Goal: Find contact information: Find contact information

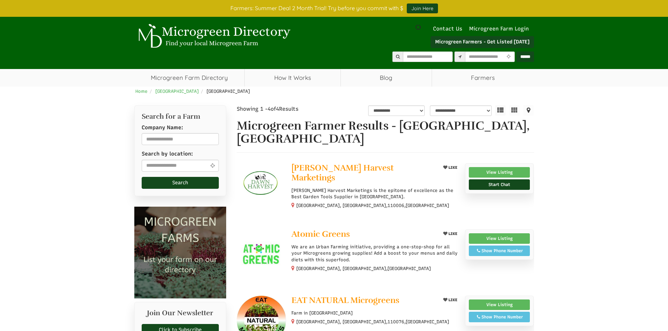
scroll to position [14, 0]
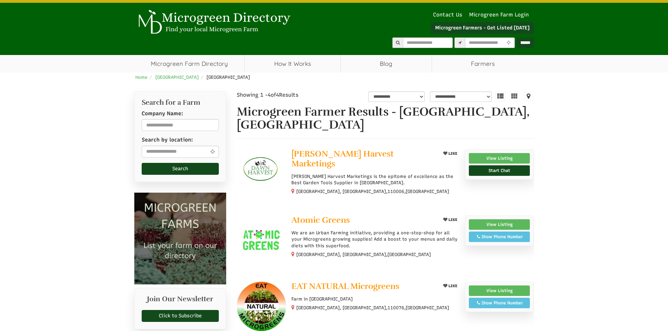
select select "Language Translate Widget"
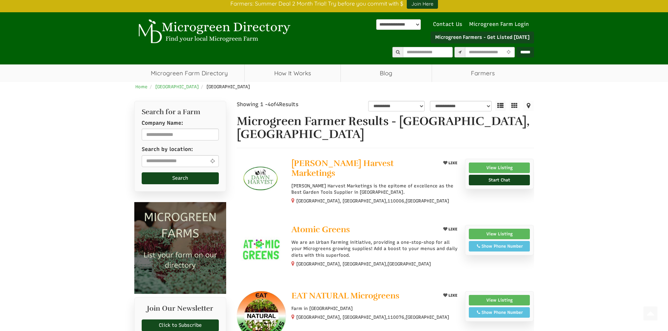
scroll to position [0, 0]
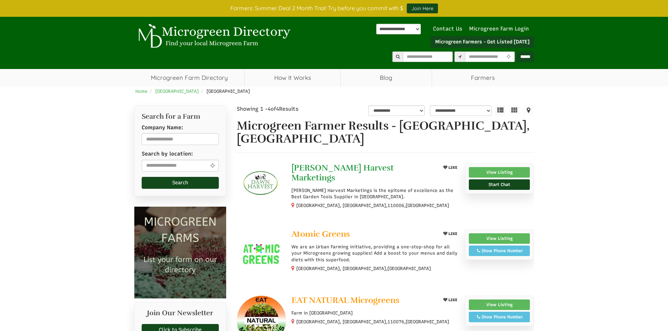
click at [369, 163] on span "Dawn Harvest Marketings" at bounding box center [342, 173] width 102 height 20
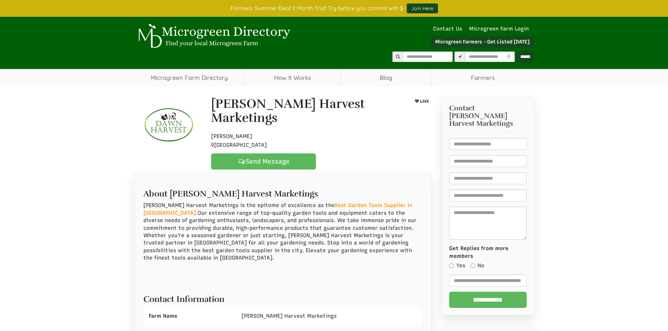
select select "Language Translate Widget"
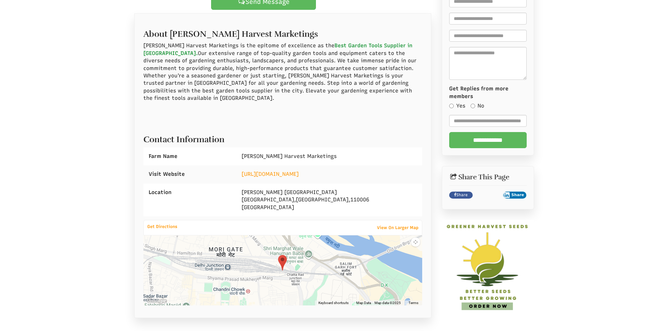
scroll to position [182, 0]
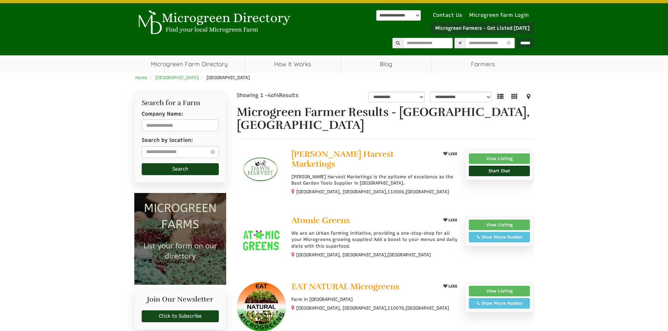
scroll to position [14, 0]
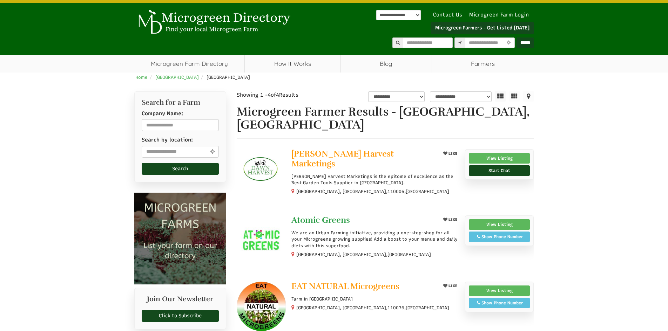
click at [323, 215] on span "Atomic Greens" at bounding box center [320, 220] width 59 height 11
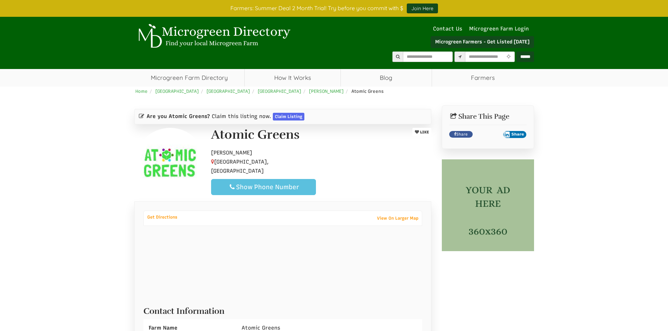
select select "Language Translate Widget"
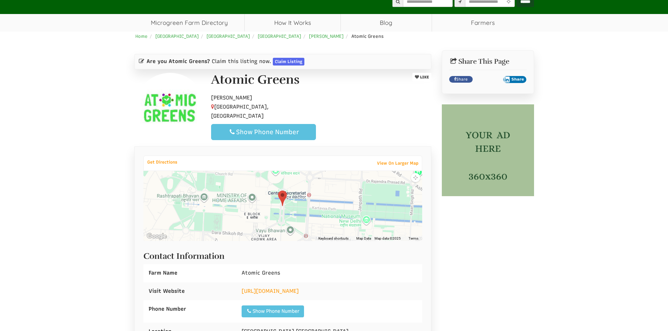
scroll to position [56, 0]
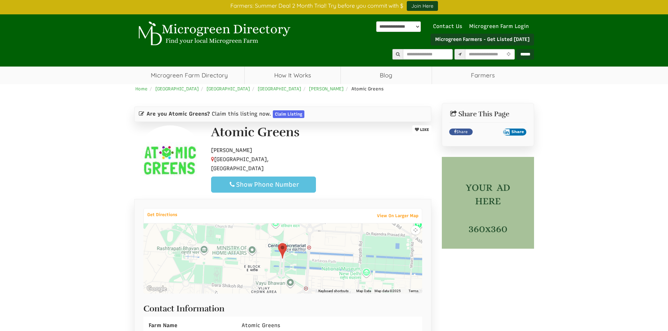
scroll to position [0, 0]
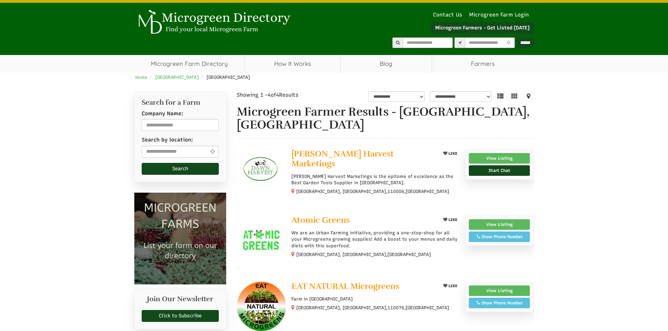
select select "Language Translate Widget"
click at [336, 281] on span "EAT NATURAL Microgreens" at bounding box center [345, 286] width 108 height 11
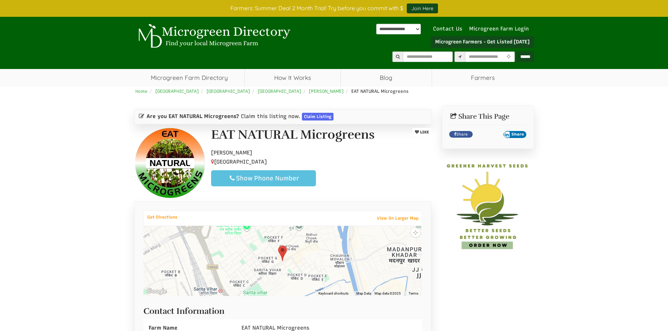
click at [534, 292] on div "Are you EAT NATURAL Microgreens? Claim this listing now. Claim Listing EAT NATU…" at bounding box center [334, 301] width 410 height 392
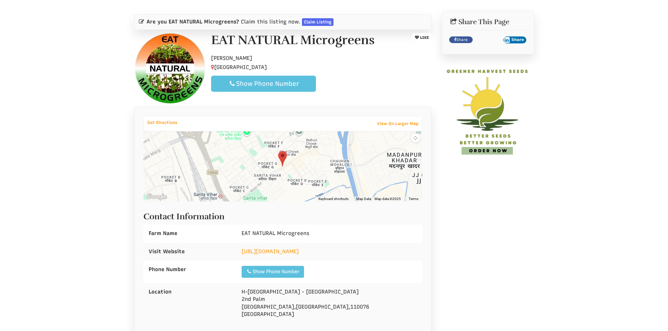
scroll to position [140, 0]
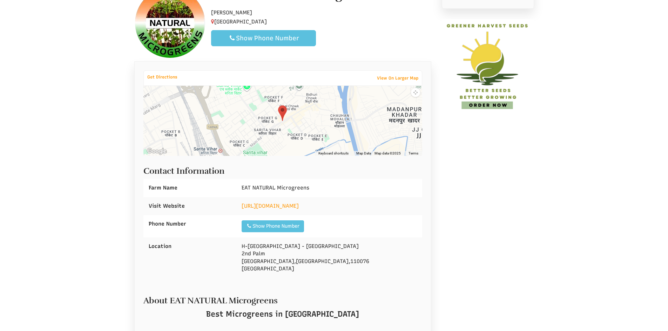
click at [545, 272] on div "Home India Delhi New Delhi Hobby Farmer EAT NATURAL Microgreens Are you EAT NAT…" at bounding box center [334, 151] width 668 height 410
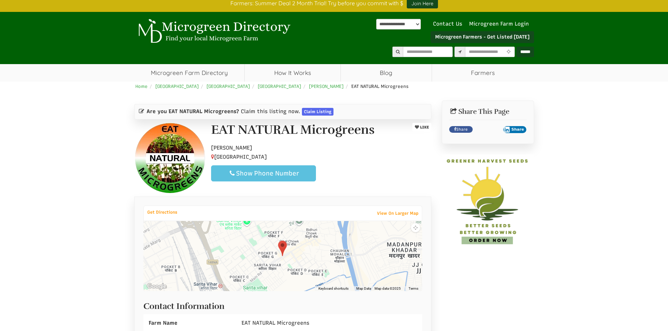
scroll to position [0, 0]
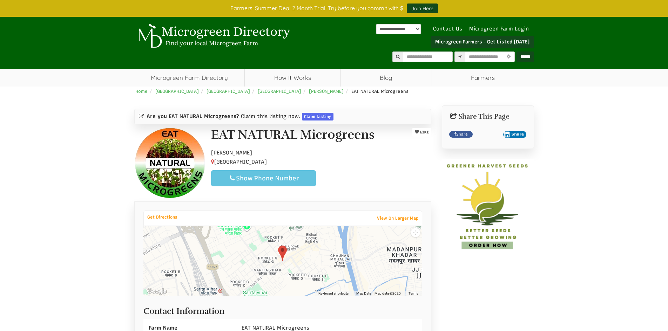
click at [283, 181] on div "Show Phone Number" at bounding box center [263, 178] width 93 height 8
